Goal: Transaction & Acquisition: Subscribe to service/newsletter

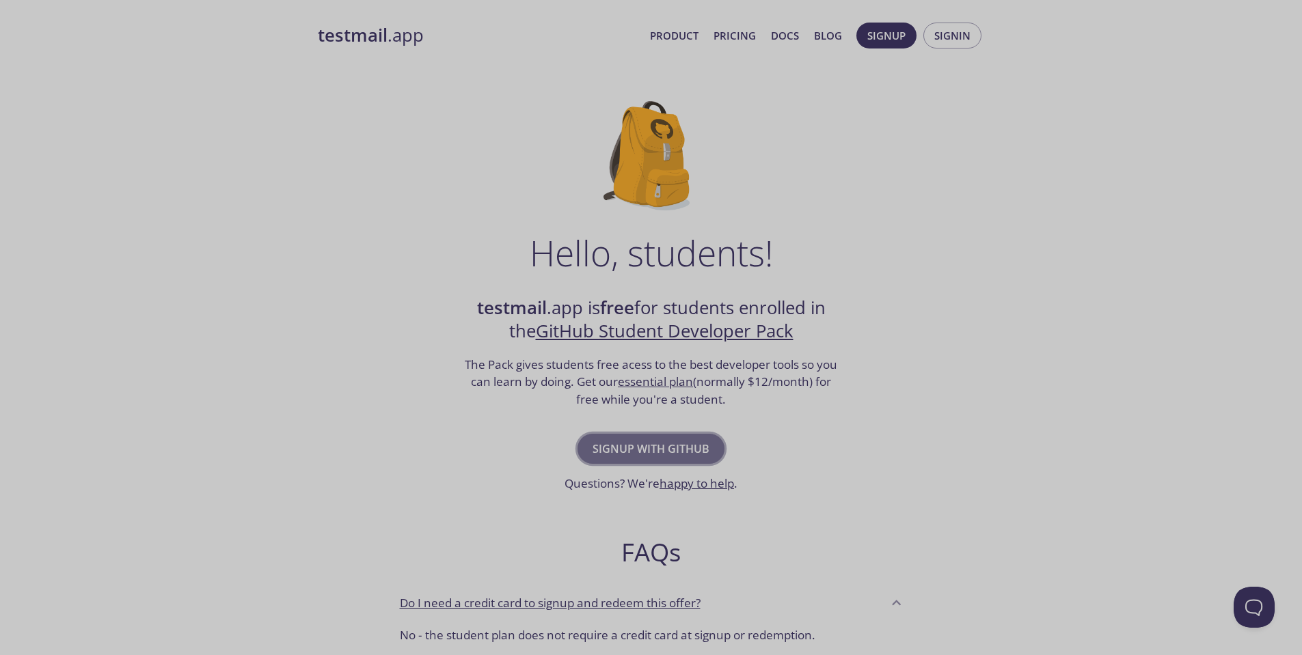
click at [669, 456] on span "Signup with GitHub" at bounding box center [650, 448] width 117 height 19
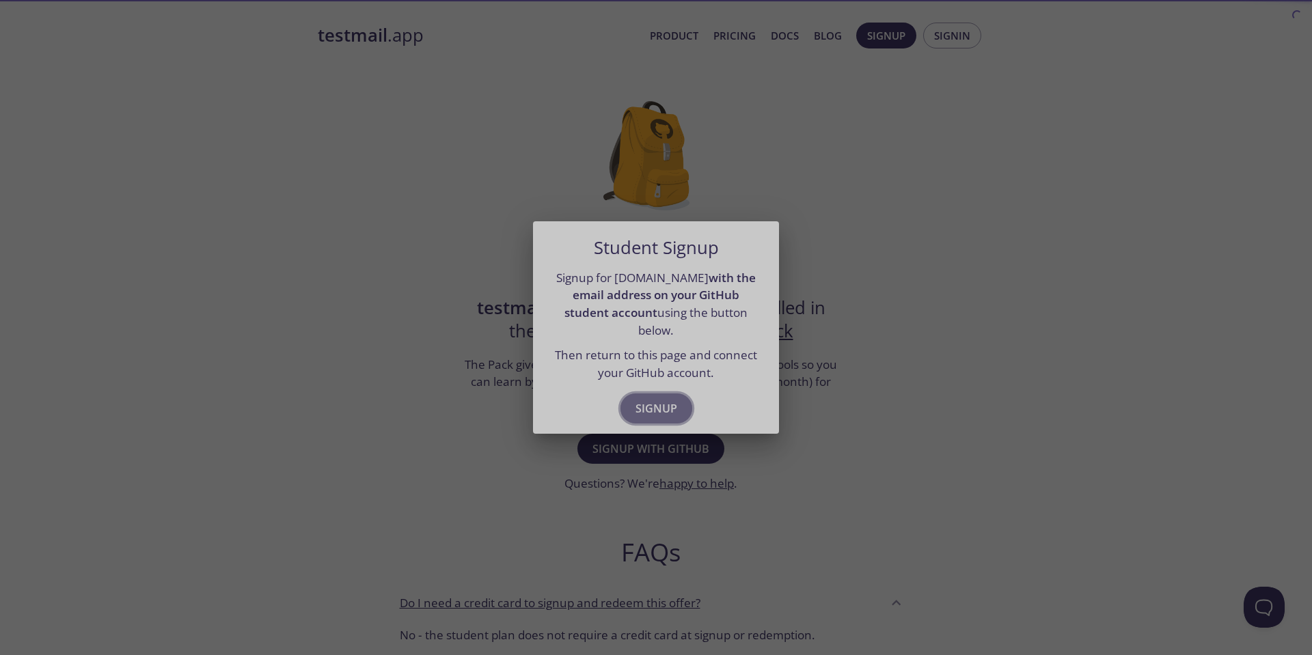
click at [657, 413] on button "Signup" at bounding box center [656, 409] width 72 height 30
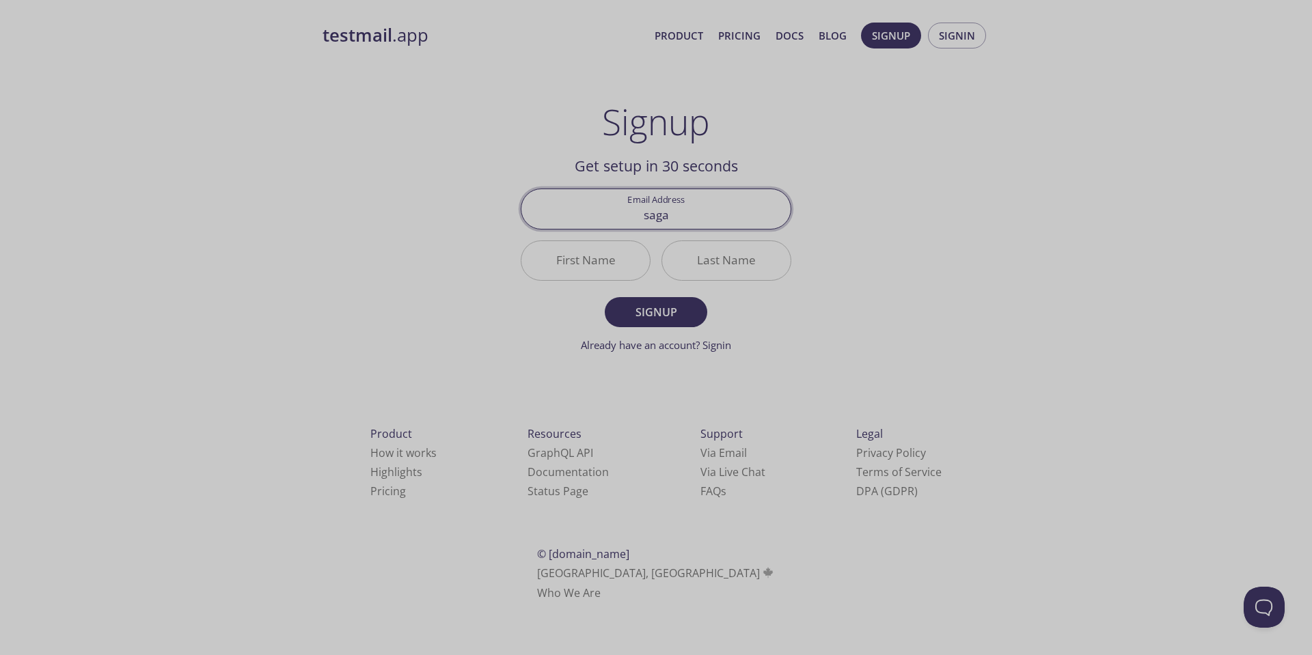
type input "[EMAIL_ADDRESS][DOMAIN_NAME]"
click at [625, 258] on input "First Name" at bounding box center [585, 260] width 128 height 39
type input "Sagar"
type input "d"
type input "Adhikari"
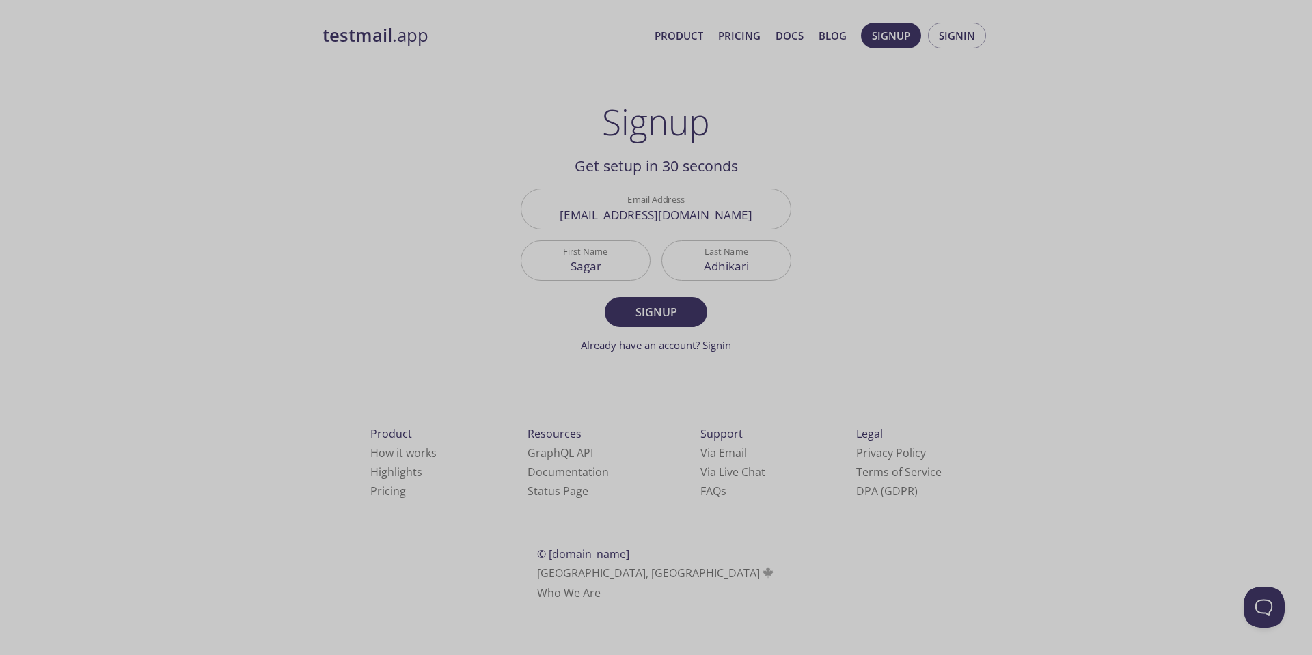
click at [656, 333] on form "Email Address sagaradhikari931@gmail.com First Name Sagar Last Name Adhikari Si…" at bounding box center [656, 271] width 271 height 164
click at [663, 322] on span "Signup" at bounding box center [656, 312] width 72 height 19
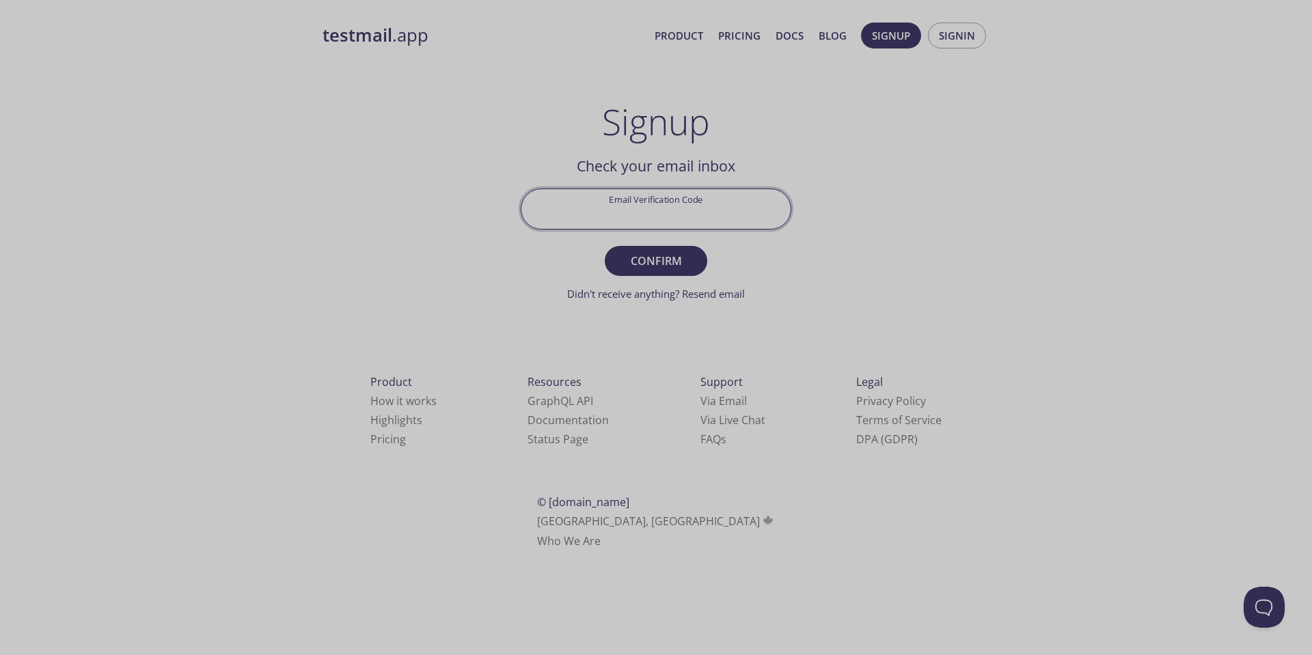
click at [683, 218] on input "Email Verification Code" at bounding box center [655, 208] width 269 height 39
paste input "BJBURZS"
type input "BJBURZS"
click at [654, 255] on span "Confirm" at bounding box center [656, 260] width 72 height 19
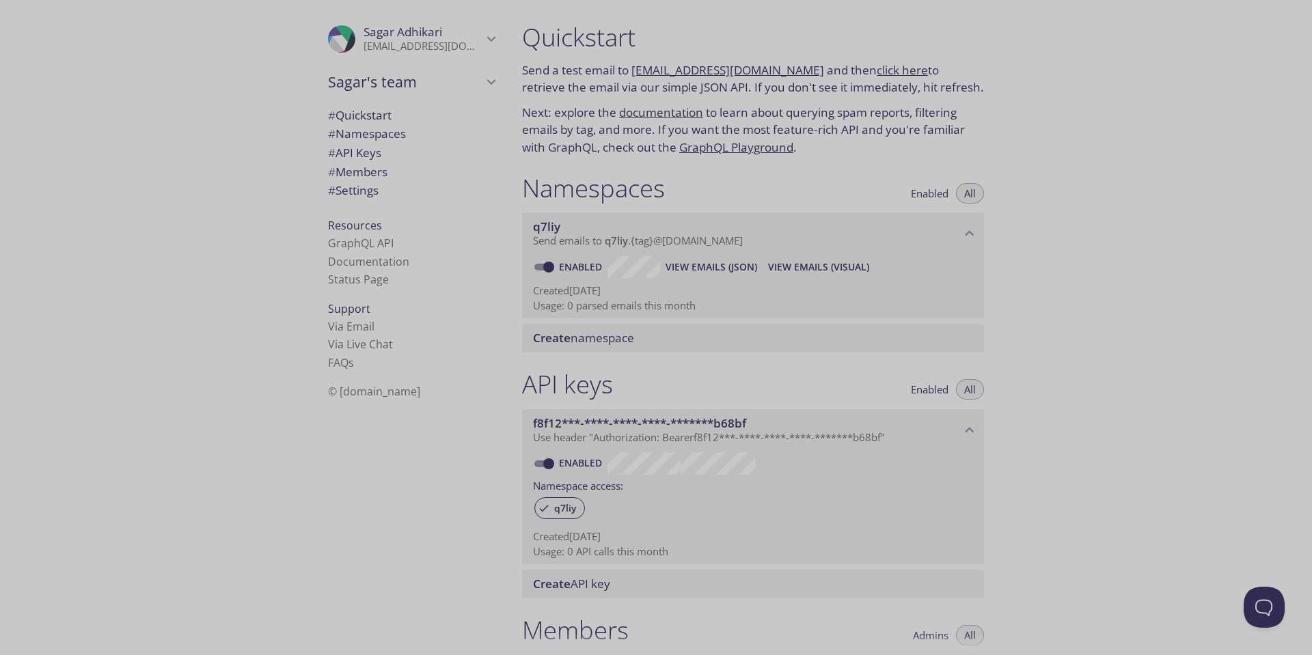
click at [699, 201] on div "Namespaces Enabled All" at bounding box center [753, 190] width 462 height 34
click at [1045, 60] on div "Quickstart Send a test email to q7liy.test@inbox.testmail.app and then click he…" at bounding box center [911, 327] width 801 height 655
click at [364, 119] on span "# Quickstart" at bounding box center [360, 115] width 64 height 16
click at [842, 178] on div "Namespaces Enabled All" at bounding box center [753, 190] width 462 height 34
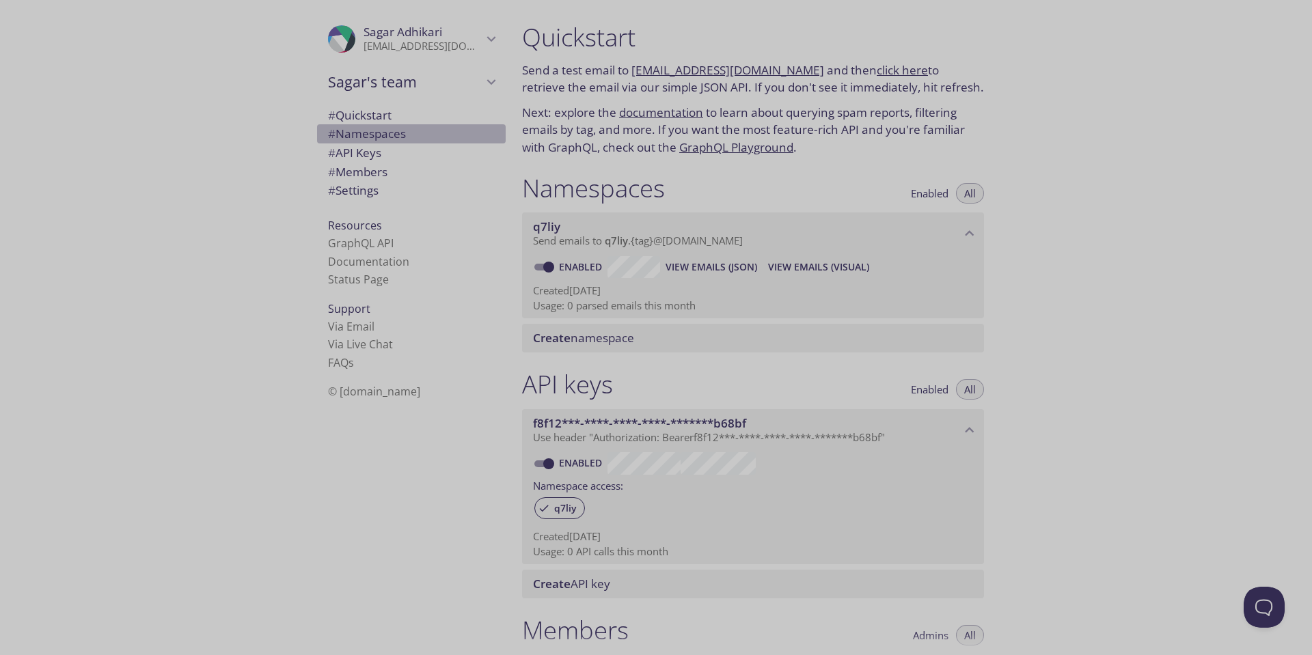
click at [389, 139] on span "# Namespaces" at bounding box center [367, 134] width 78 height 16
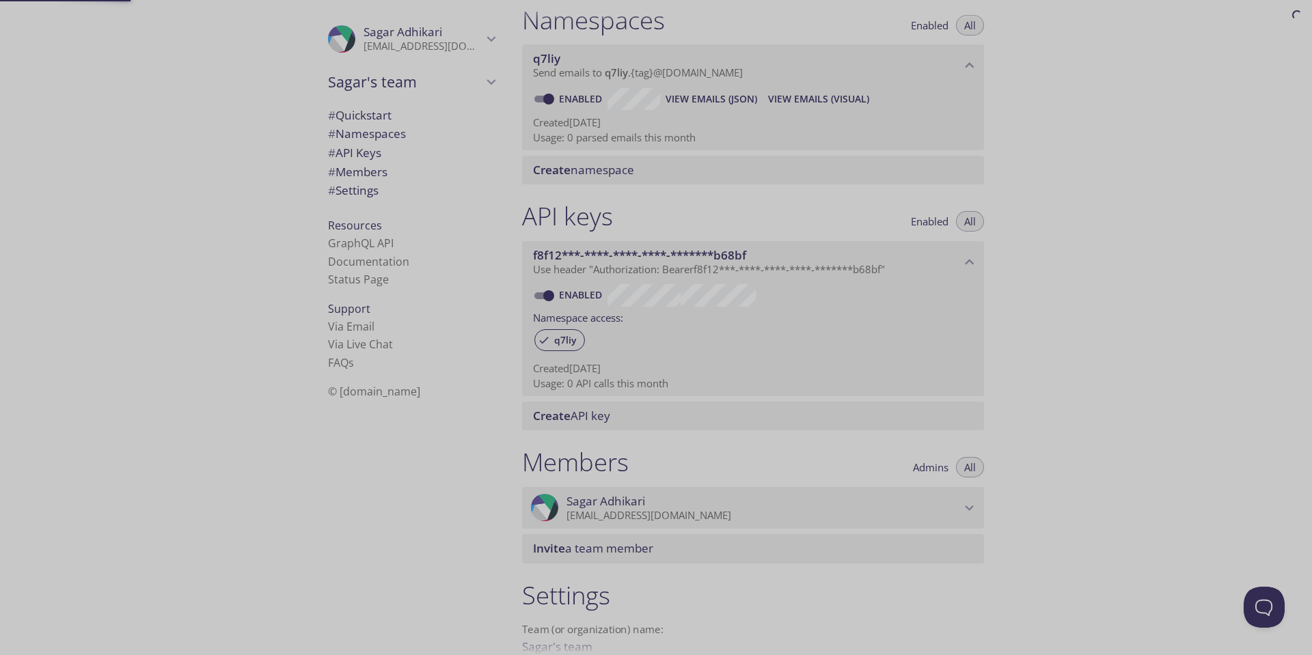
scroll to position [173, 0]
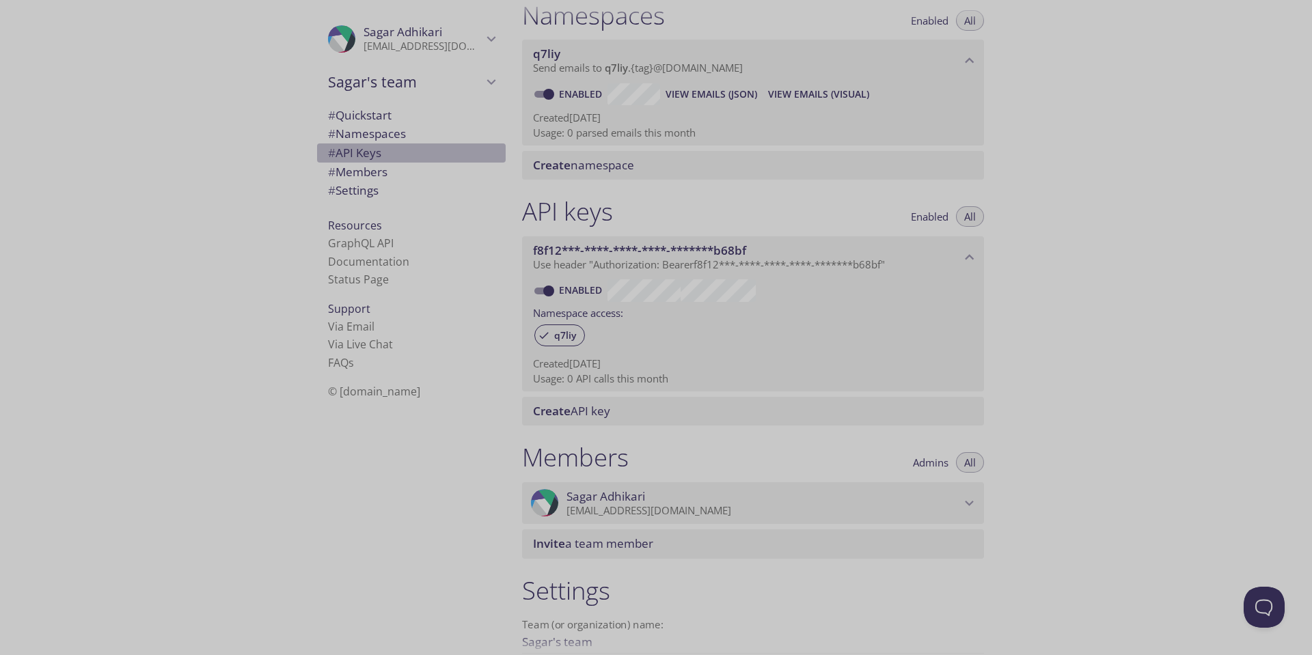
click at [357, 152] on span "# API Keys" at bounding box center [354, 153] width 53 height 16
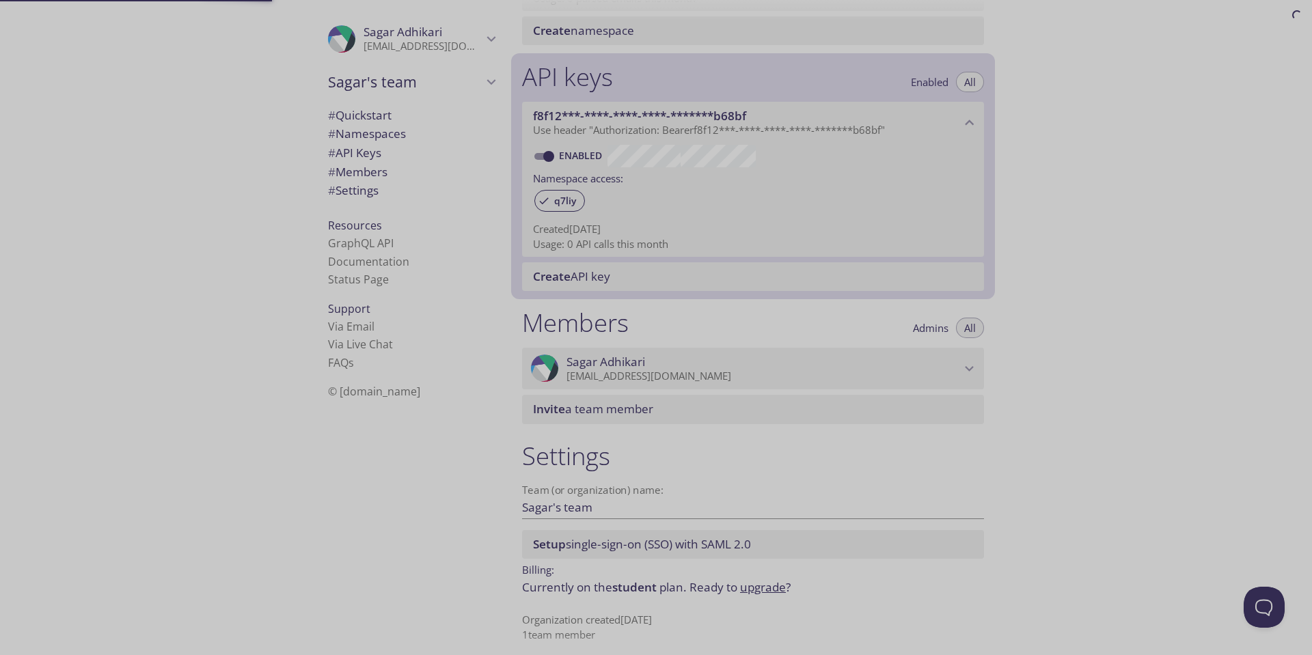
scroll to position [316, 0]
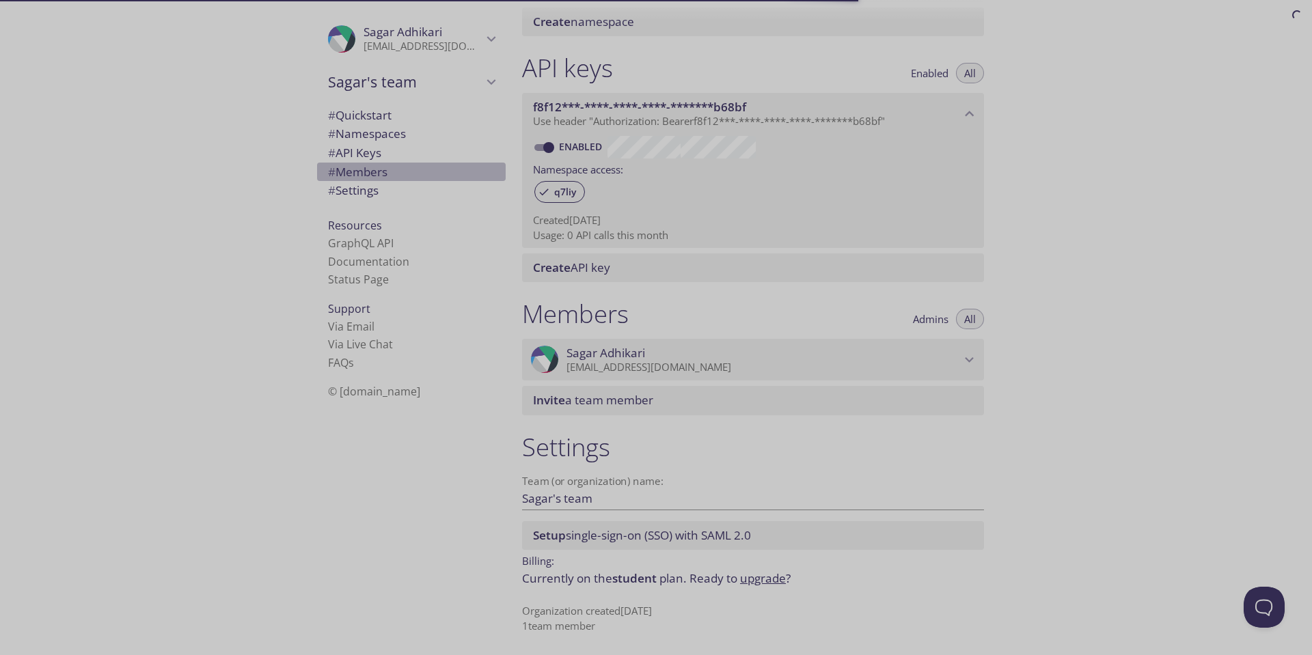
click at [350, 166] on span "# Members" at bounding box center [357, 172] width 59 height 16
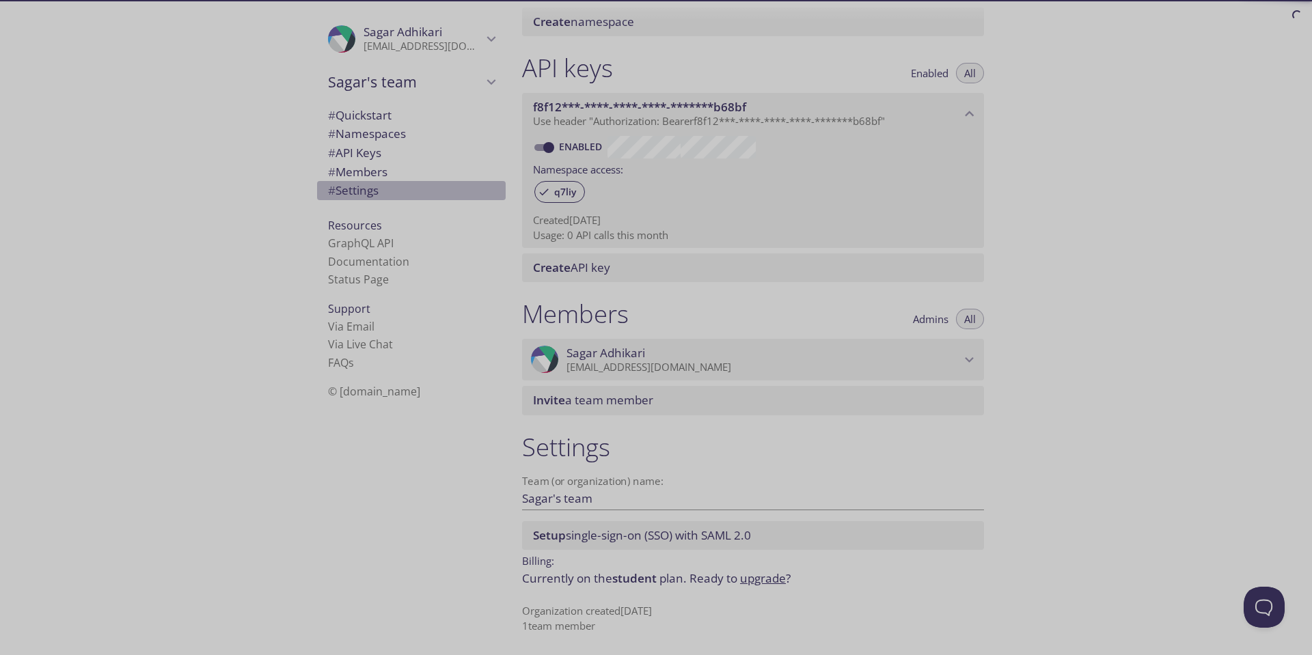
click at [352, 189] on span "# Settings" at bounding box center [353, 190] width 51 height 16
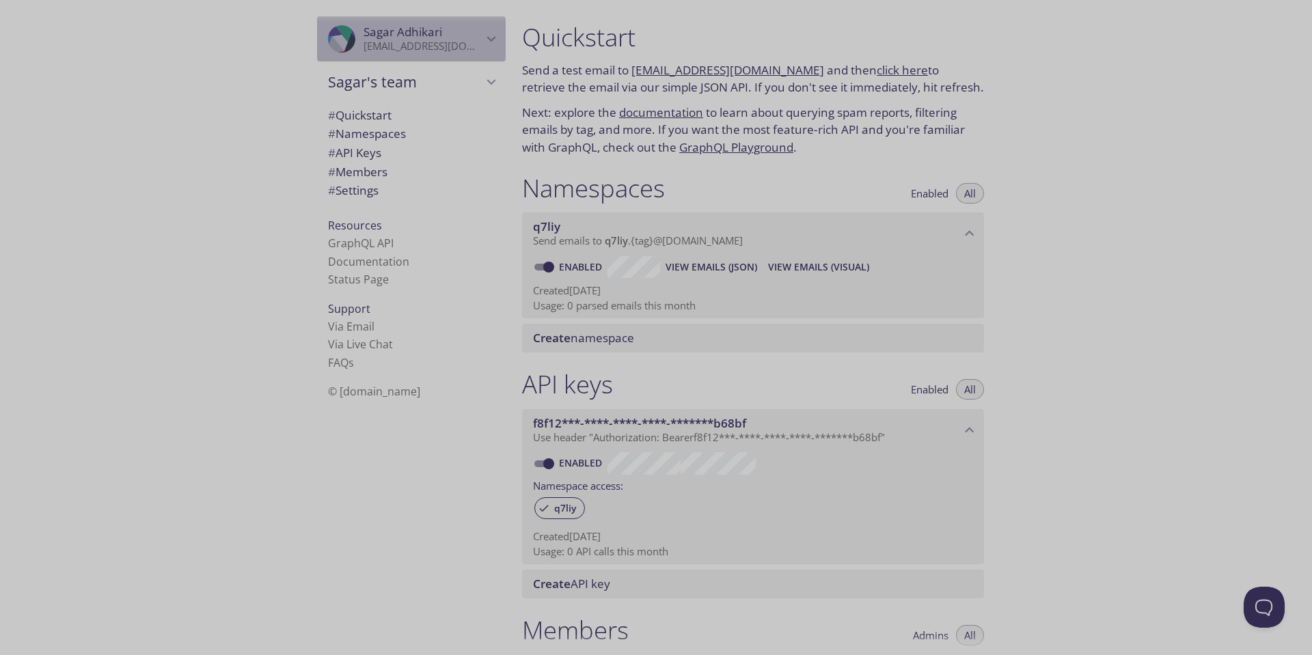
click at [380, 47] on p "[EMAIL_ADDRESS][DOMAIN_NAME]" at bounding box center [423, 47] width 119 height 14
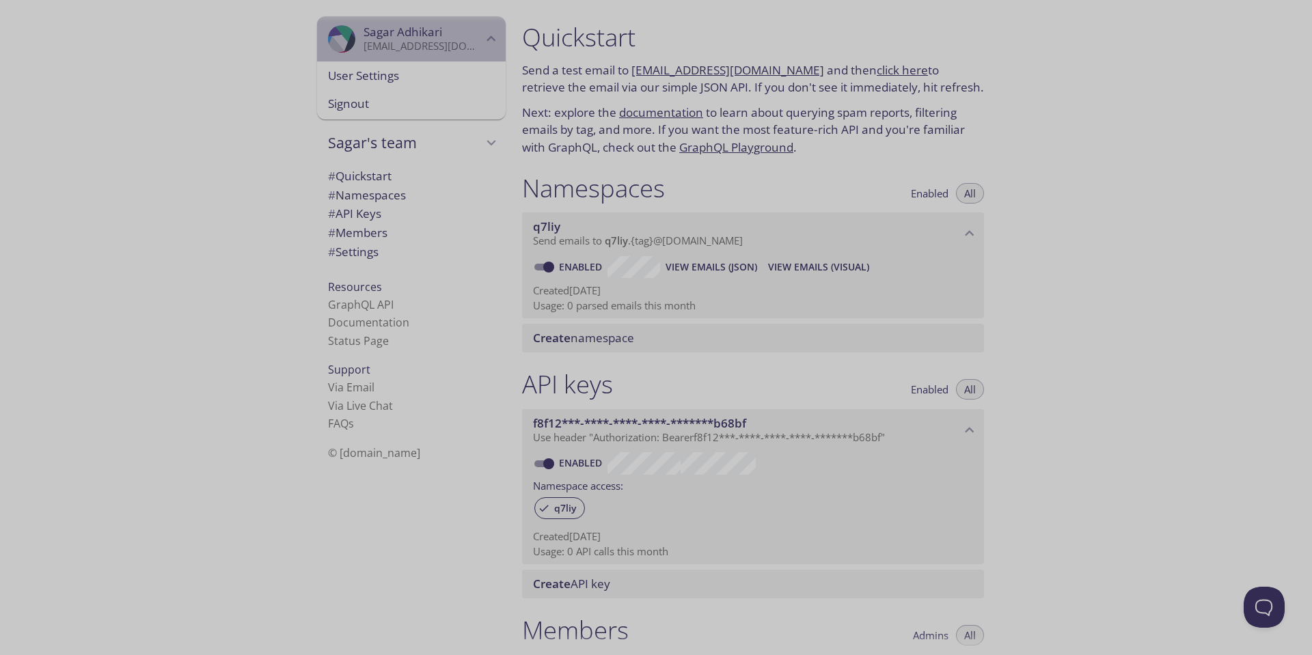
click at [380, 47] on p "[EMAIL_ADDRESS][DOMAIN_NAME]" at bounding box center [423, 47] width 119 height 14
